Goal: Find specific page/section

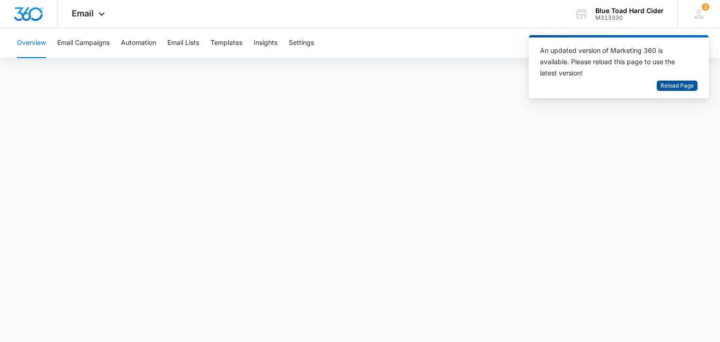
click at [673, 87] on span "Reload Page" at bounding box center [677, 86] width 33 height 9
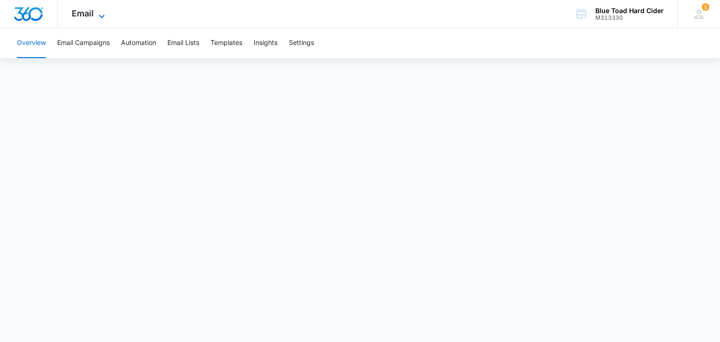
click at [101, 15] on icon at bounding box center [101, 16] width 11 height 11
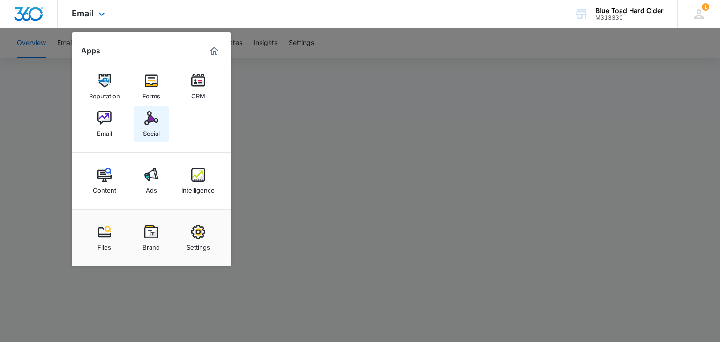
click at [148, 124] on img at bounding box center [151, 118] width 14 height 14
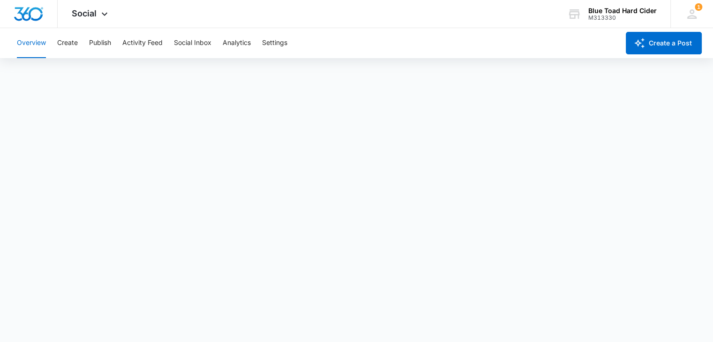
scroll to position [2, 0]
